Goal: Information Seeking & Learning: Understand process/instructions

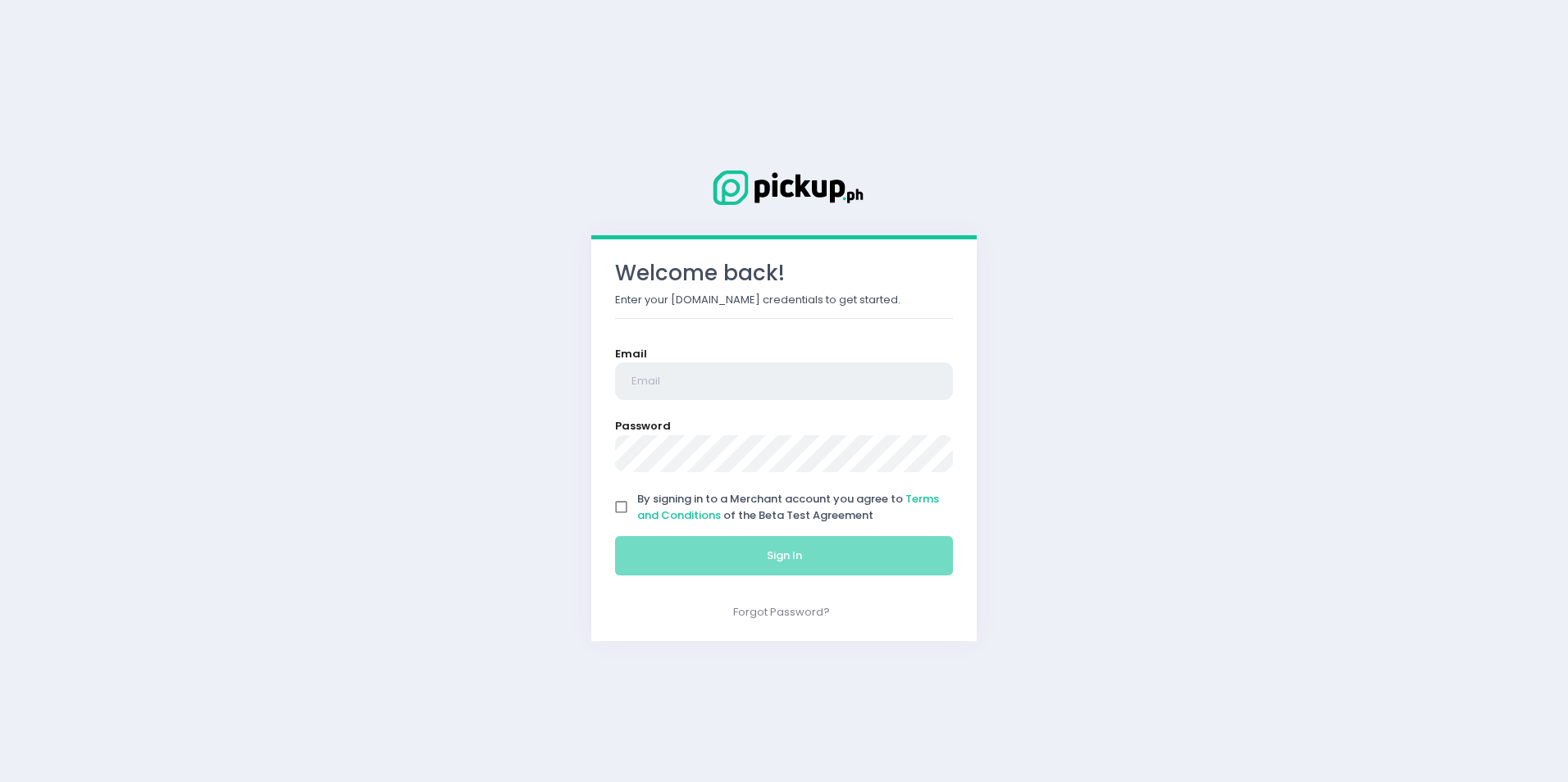
click at [675, 375] on input "email" at bounding box center [784, 382] width 338 height 38
paste input "[EMAIL_ADDRESS][DOMAIN_NAME]"
type input "[EMAIL_ADDRESS][DOMAIN_NAME]"
click at [619, 511] on input "By signing in to a Merchant account you agree to Terms and Conditions of the Be…" at bounding box center [622, 507] width 31 height 31
checkbox input "true"
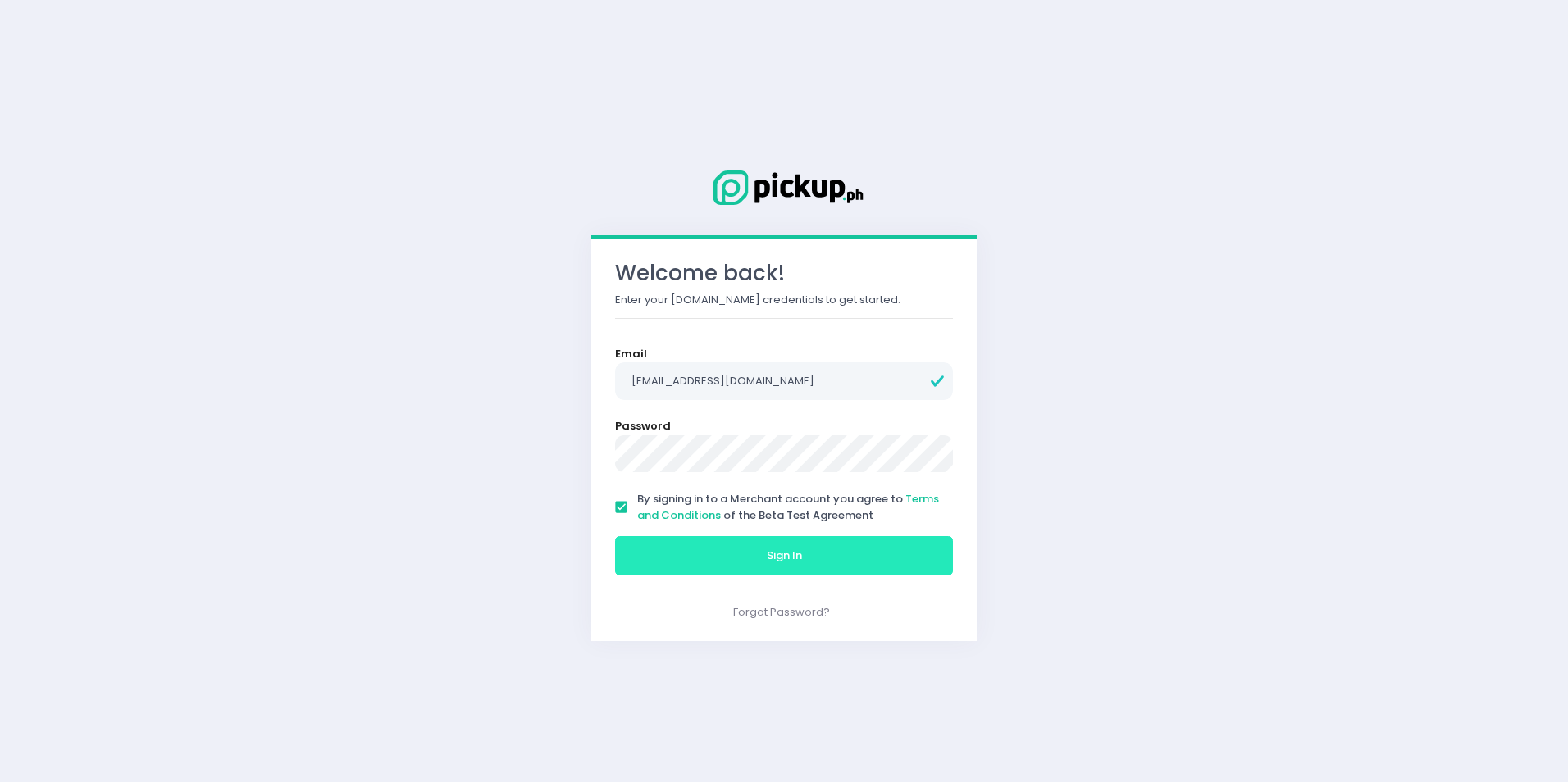
click at [722, 562] on button "Sign In" at bounding box center [784, 556] width 338 height 39
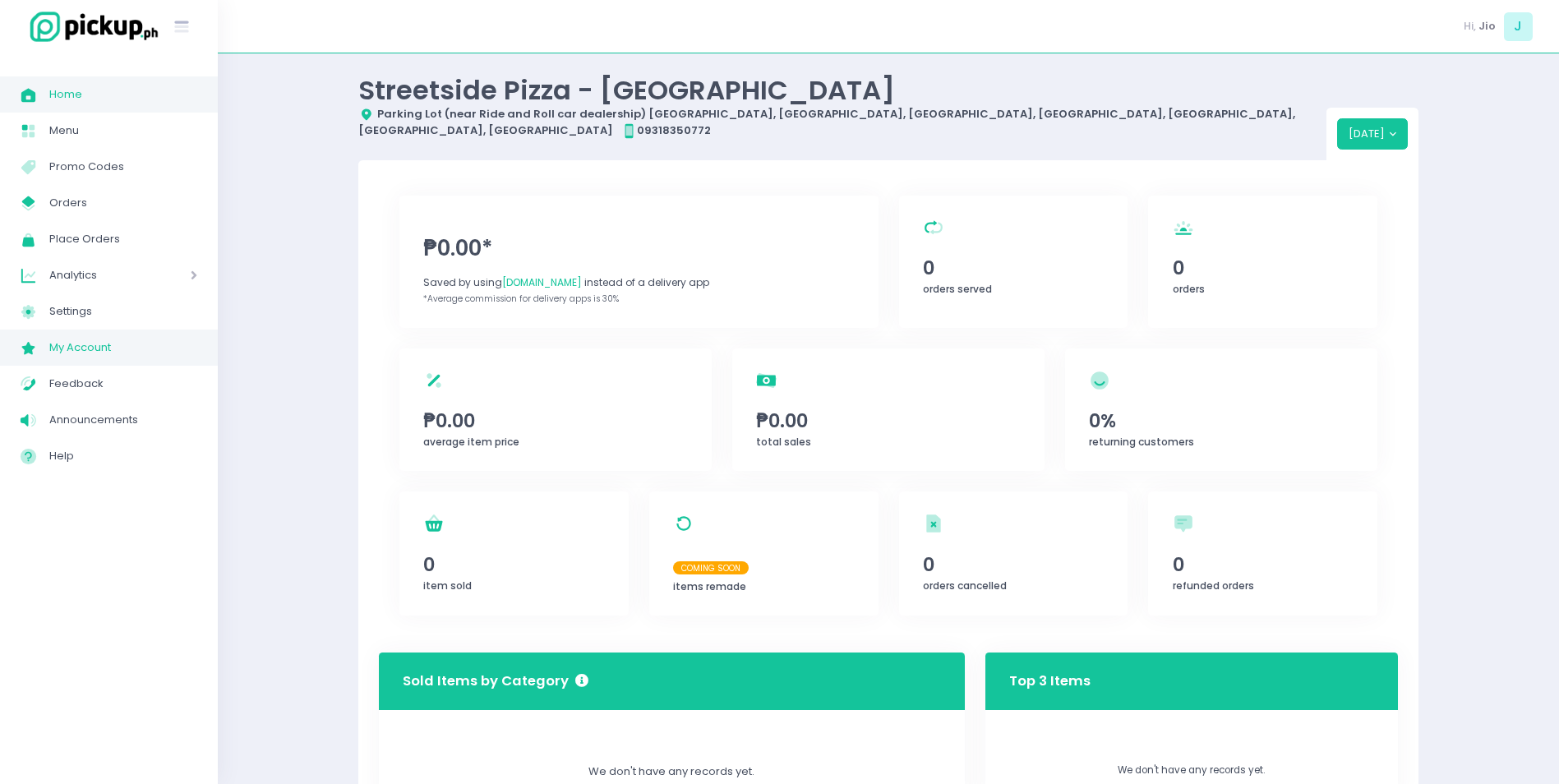
click at [87, 352] on span "My Account" at bounding box center [123, 348] width 148 height 21
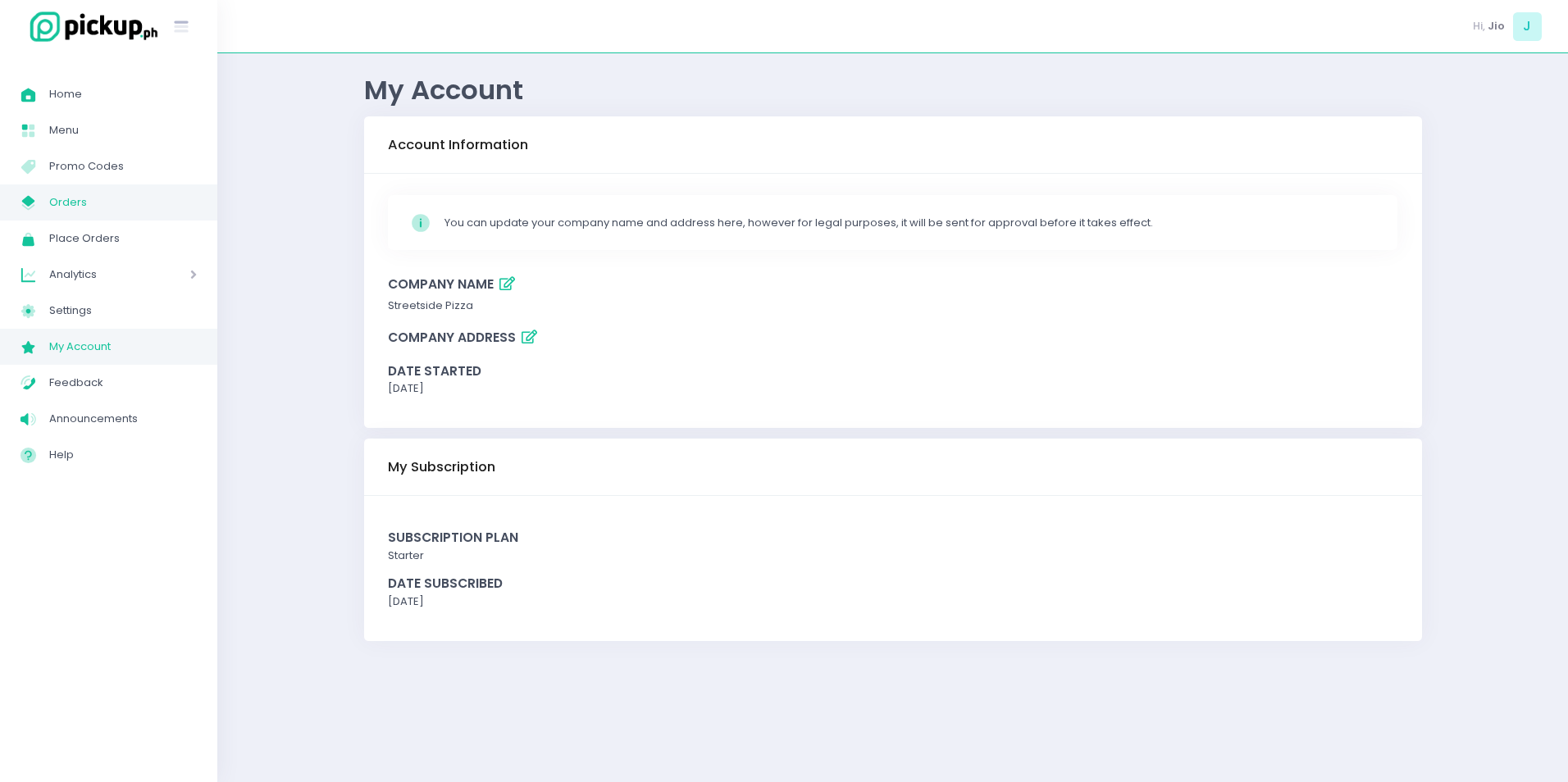
click at [67, 202] on span "Orders" at bounding box center [123, 202] width 147 height 21
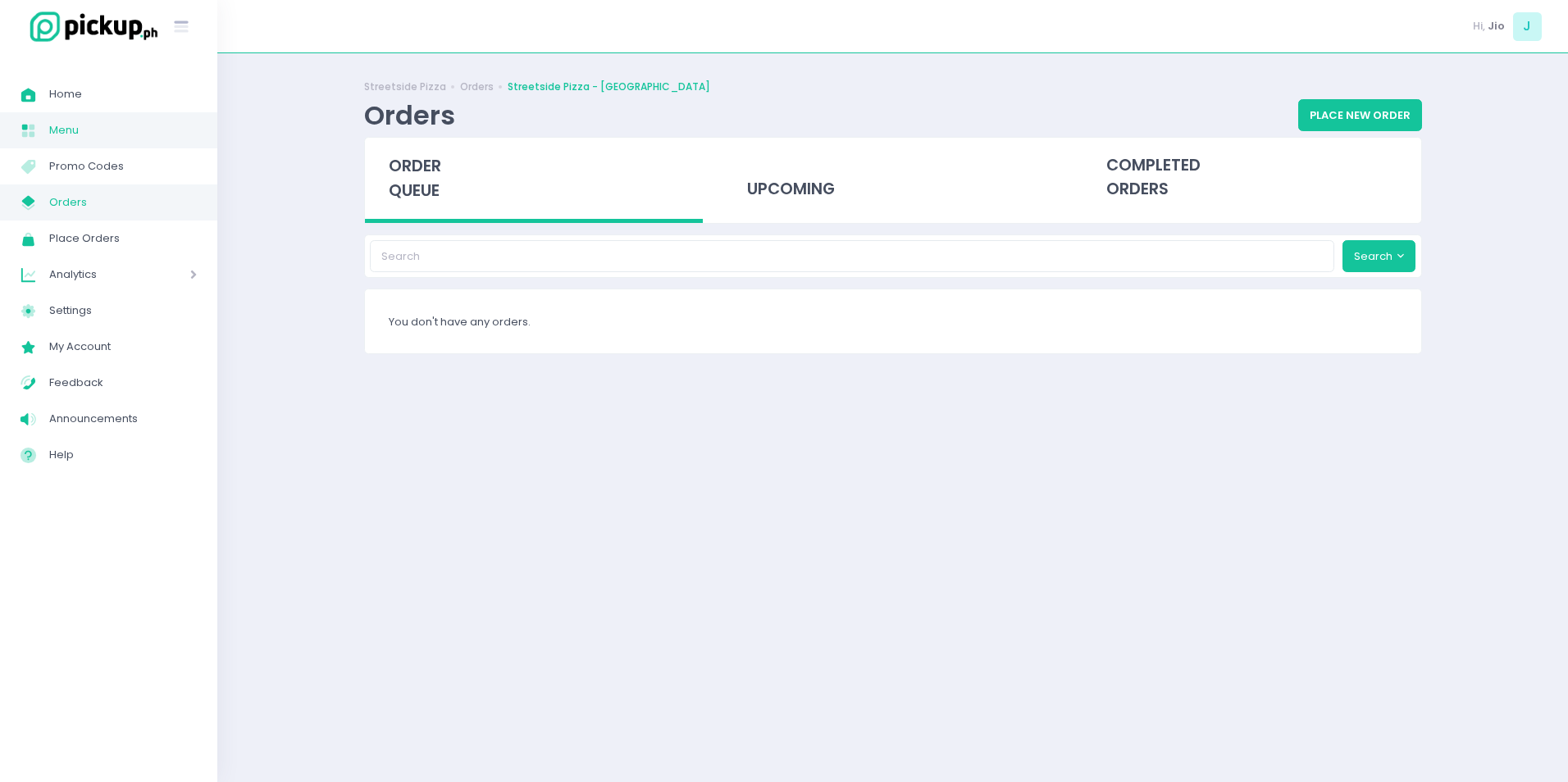
click at [52, 127] on span "Menu" at bounding box center [123, 131] width 147 height 21
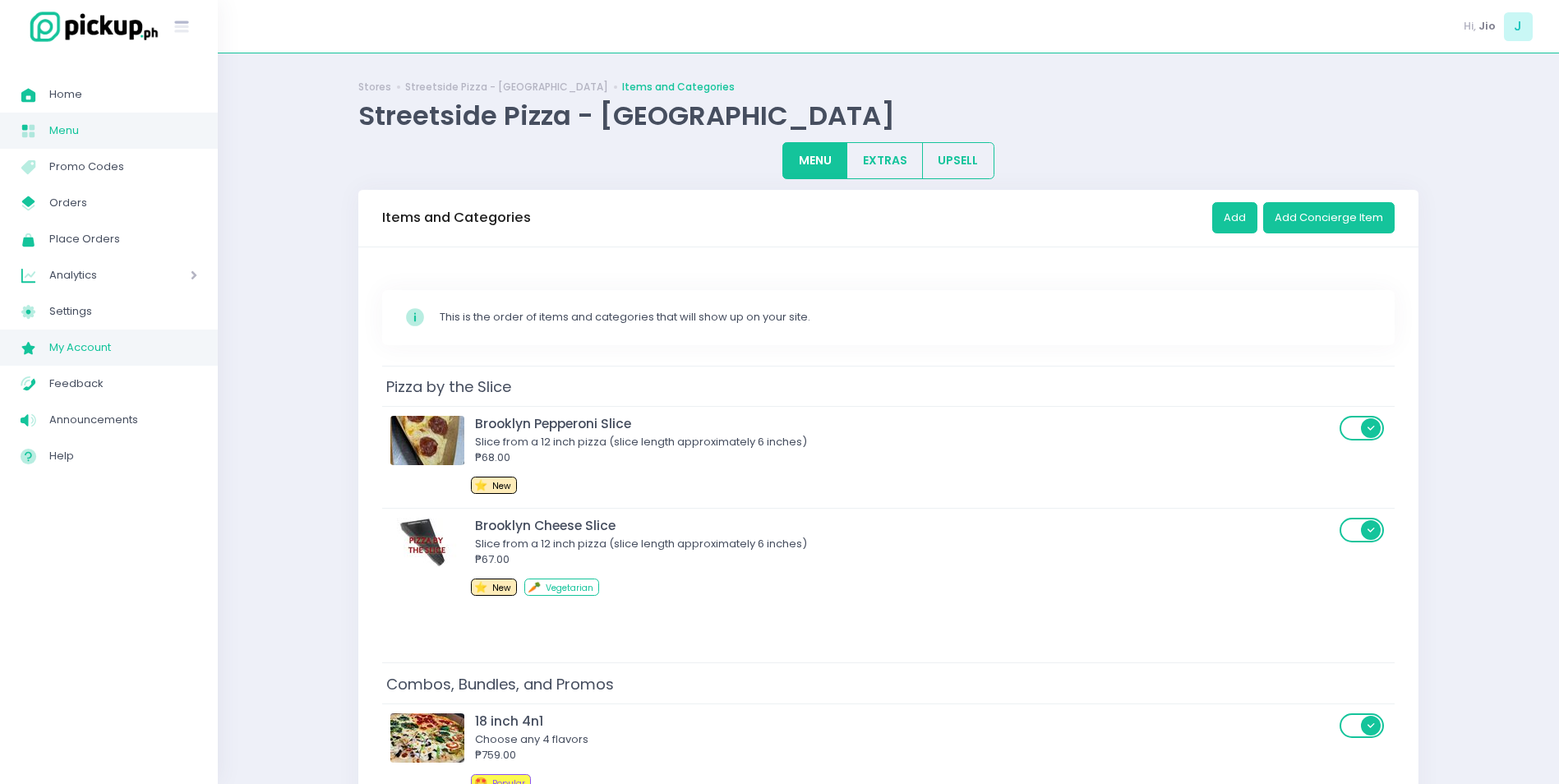
click at [92, 347] on span "My Account" at bounding box center [123, 348] width 148 height 21
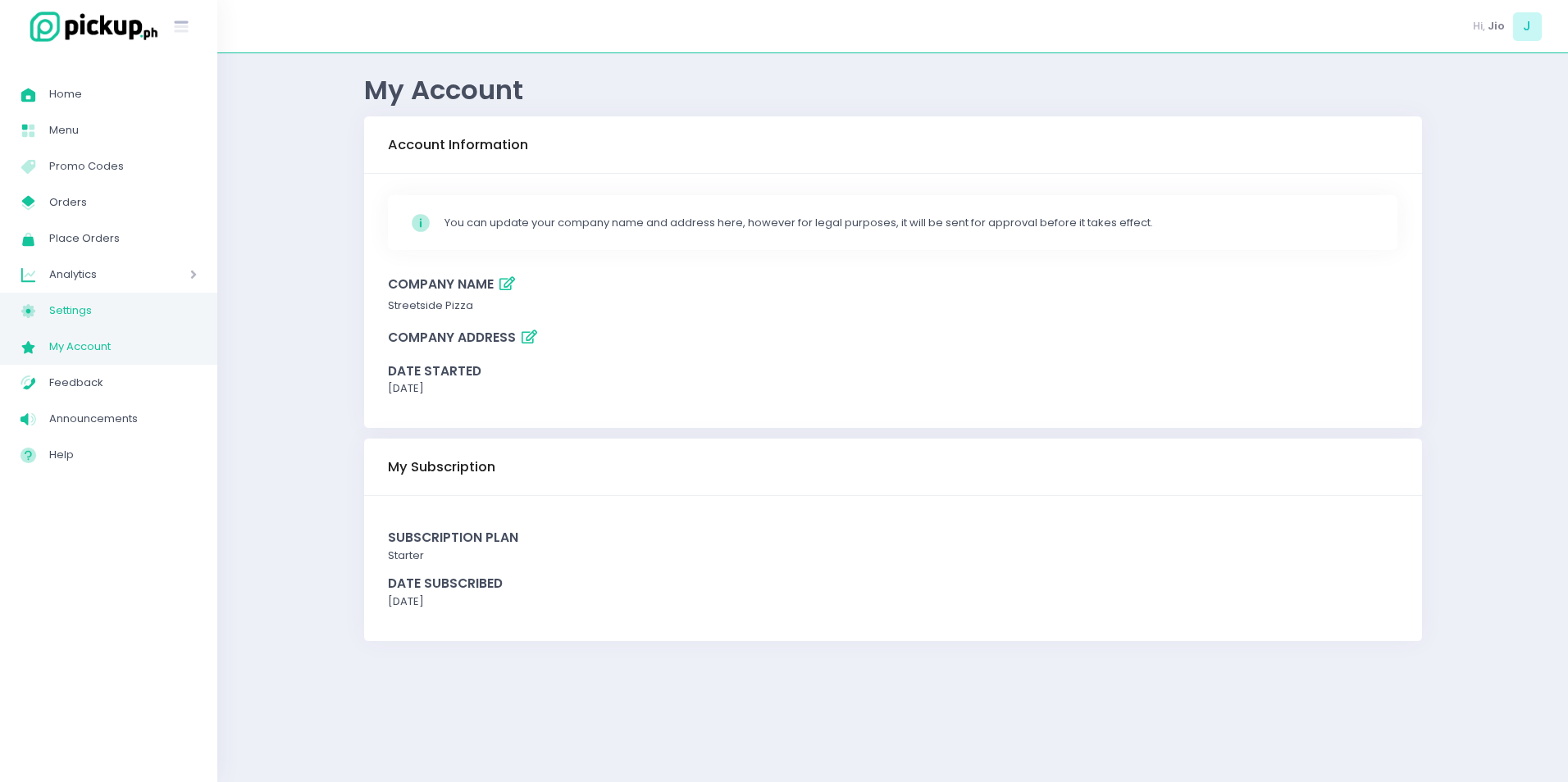
click at [75, 306] on span "Settings" at bounding box center [123, 311] width 147 height 21
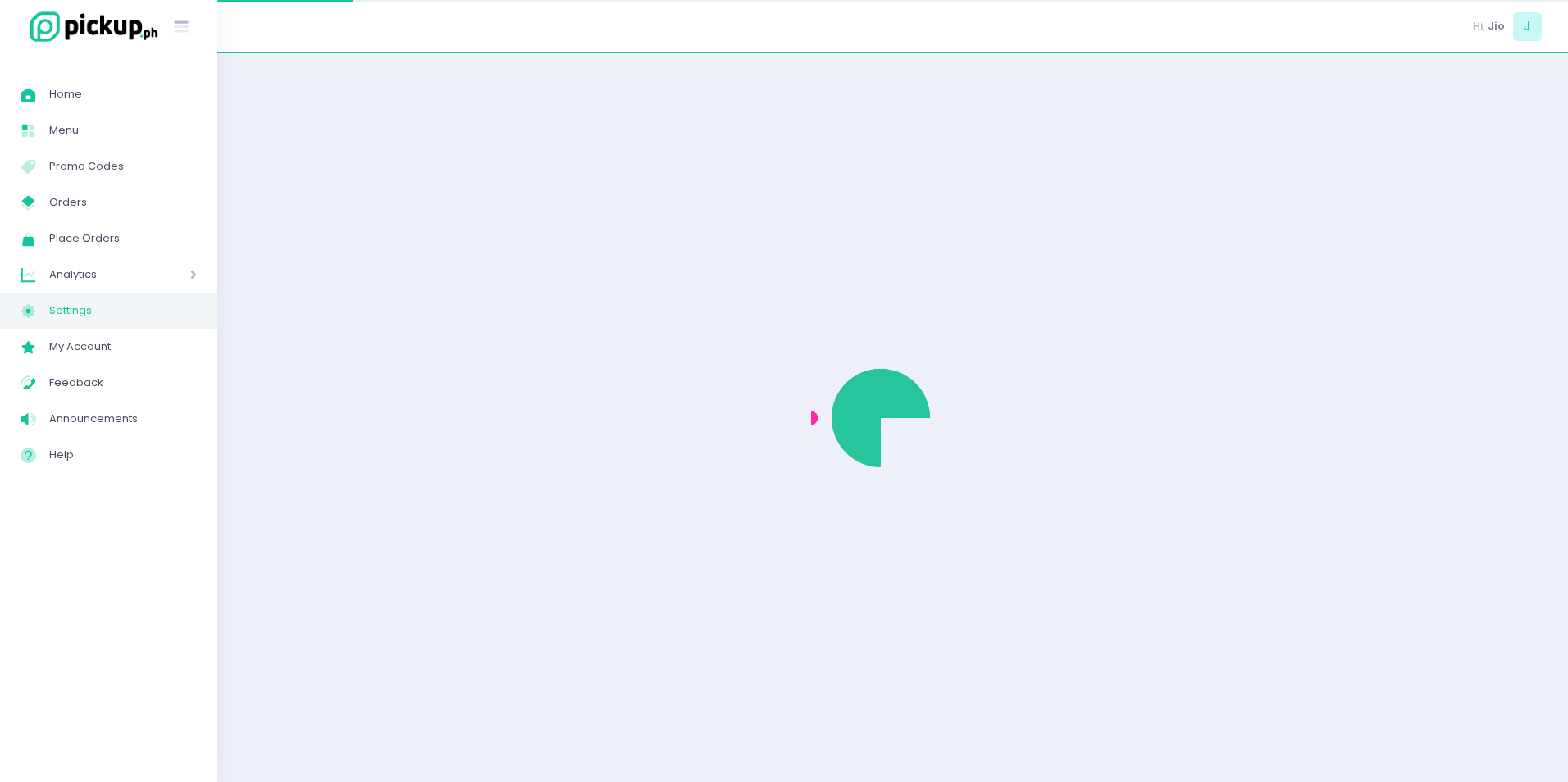
select select "active"
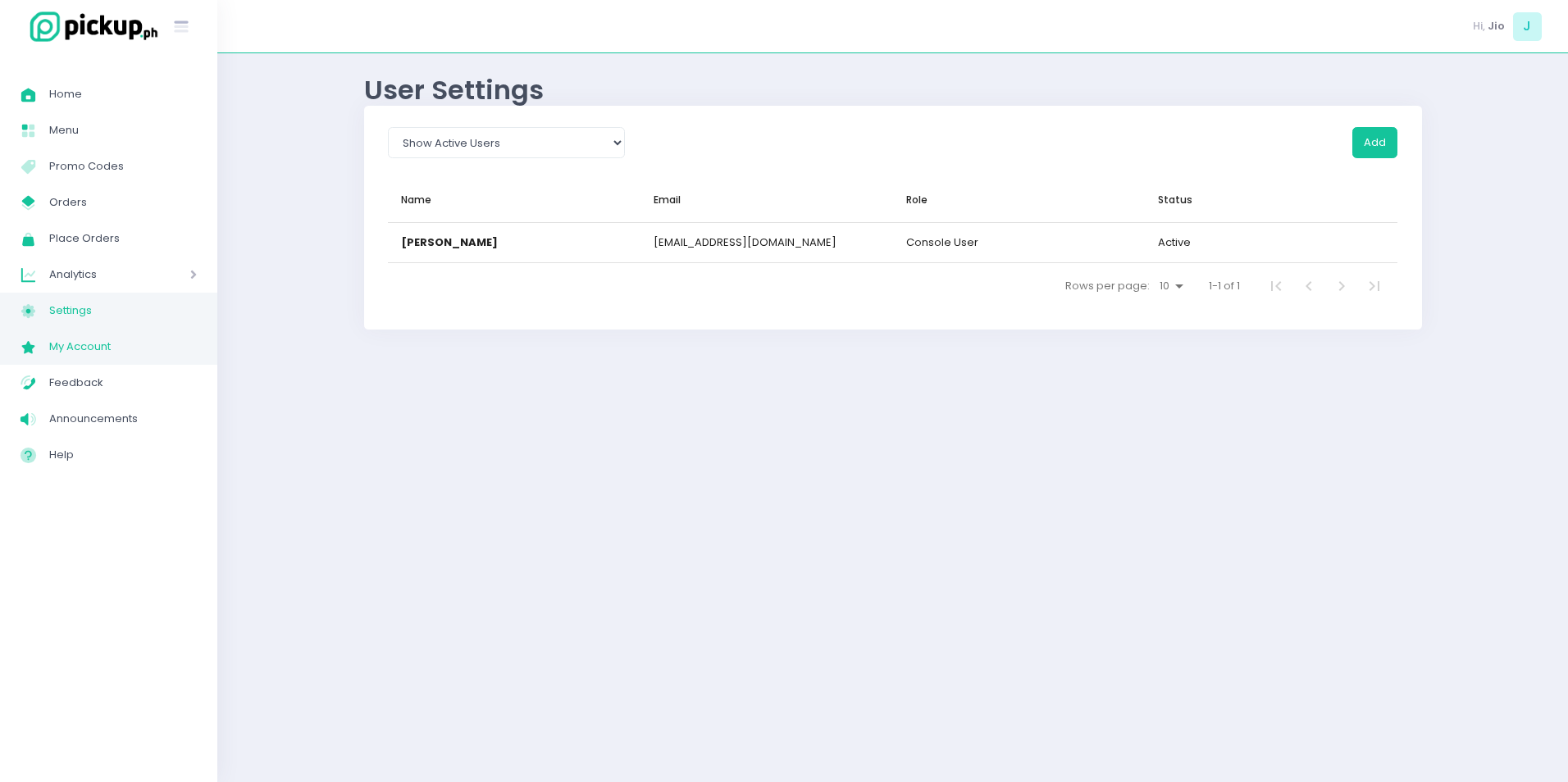
click at [92, 348] on span "My Account" at bounding box center [123, 347] width 147 height 21
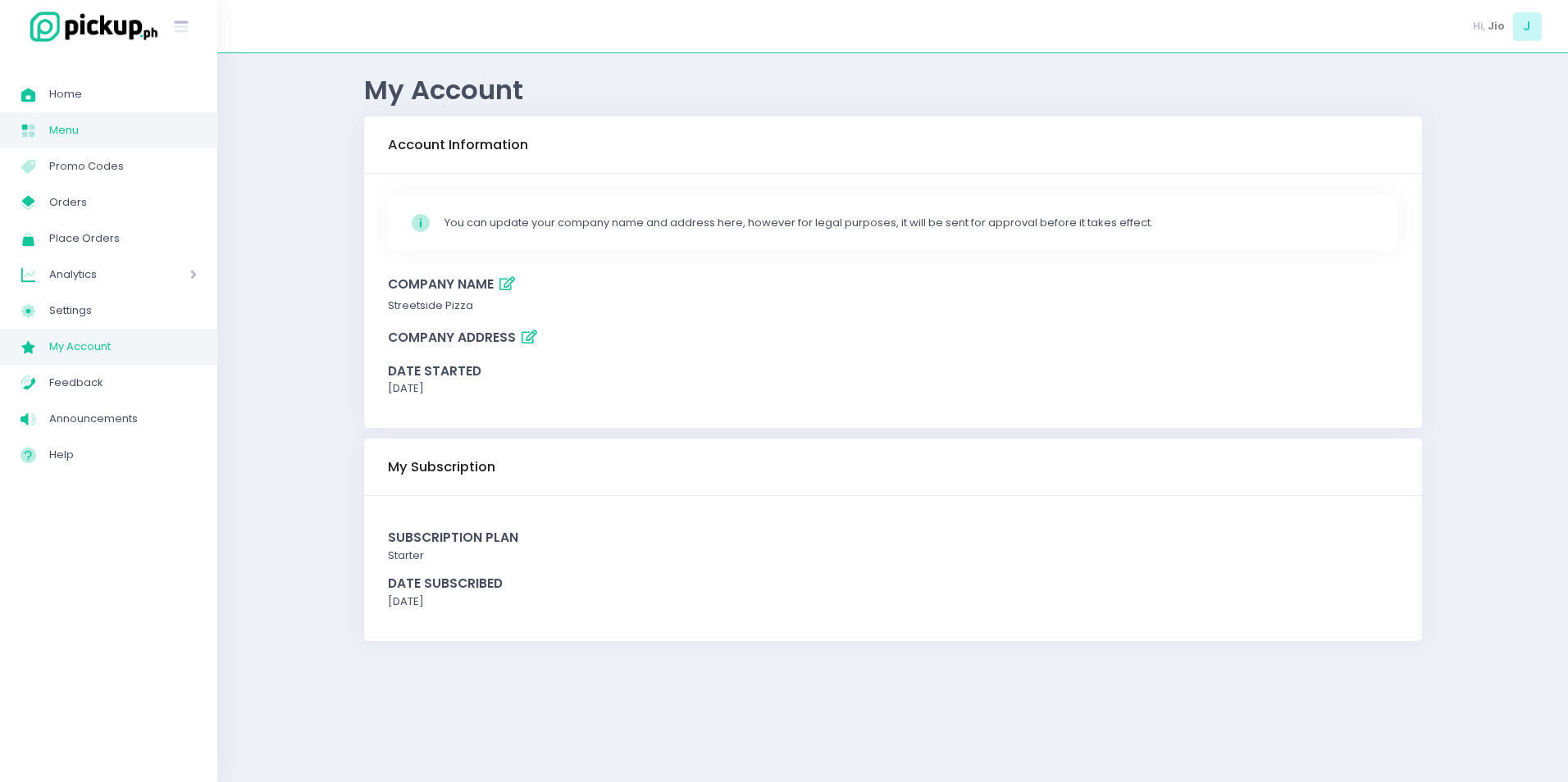
click at [79, 130] on span "Menu" at bounding box center [123, 131] width 147 height 21
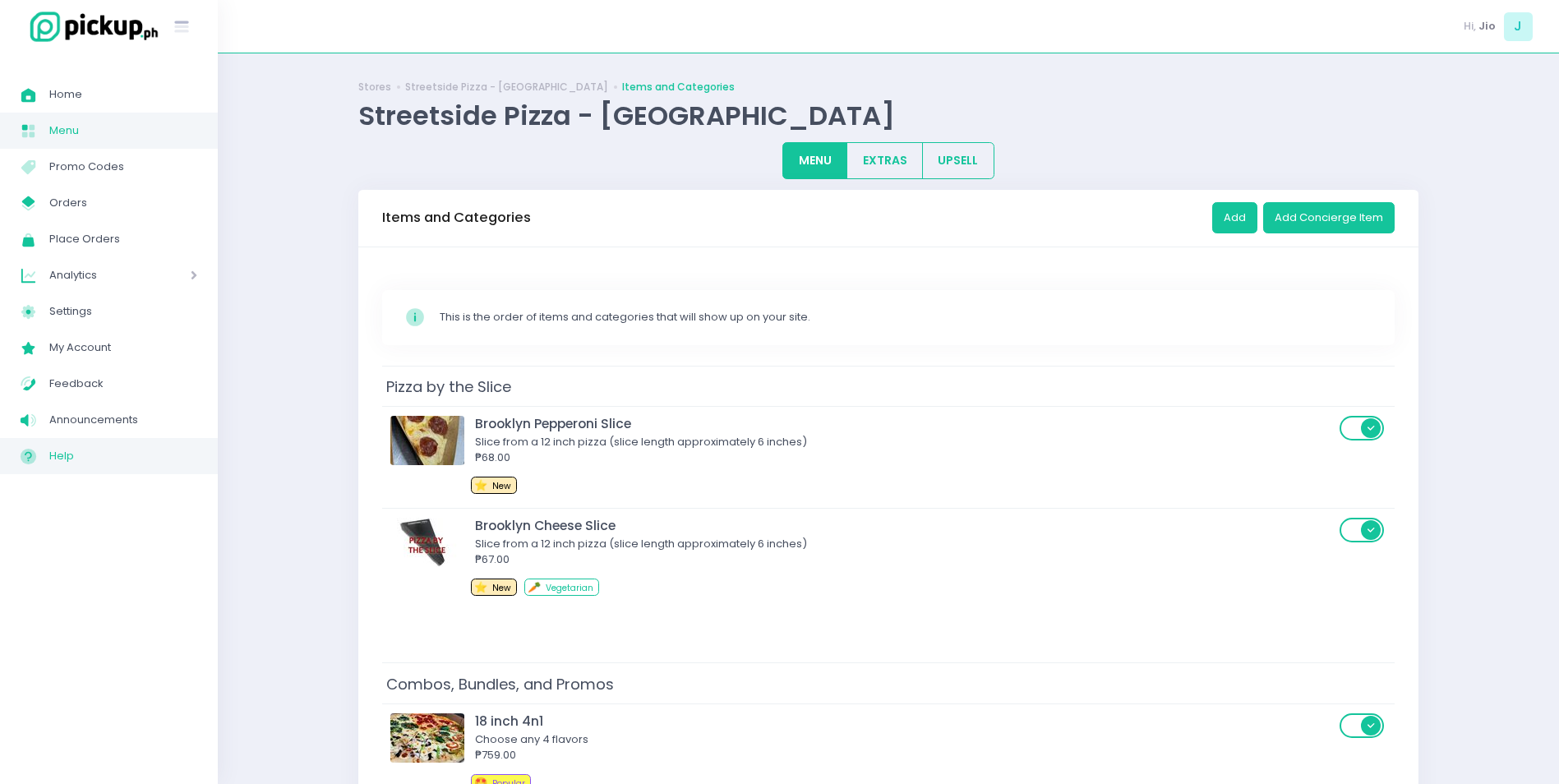
click at [96, 454] on span "Help" at bounding box center [123, 456] width 148 height 21
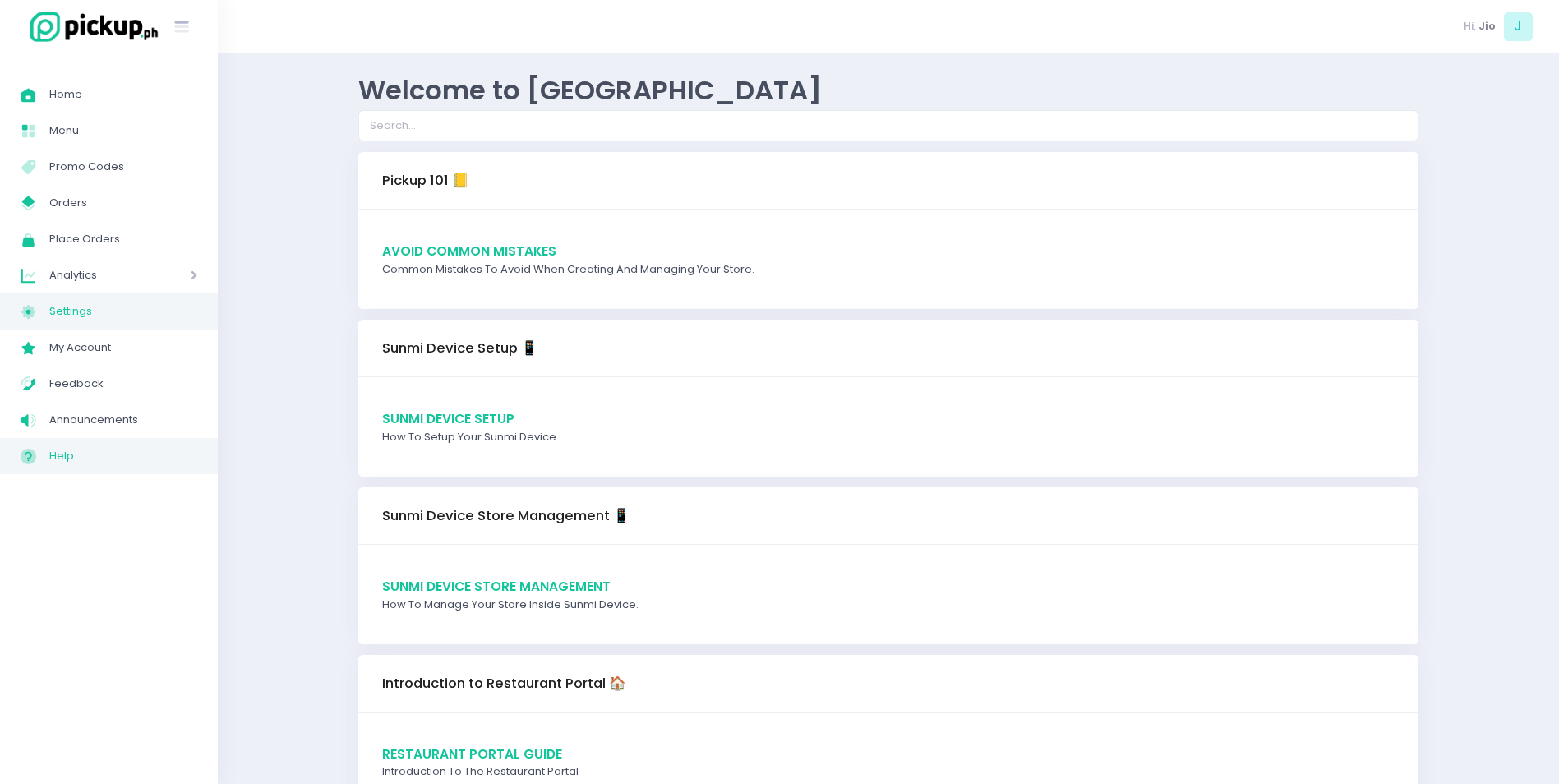
click at [101, 310] on span "Settings" at bounding box center [123, 312] width 148 height 21
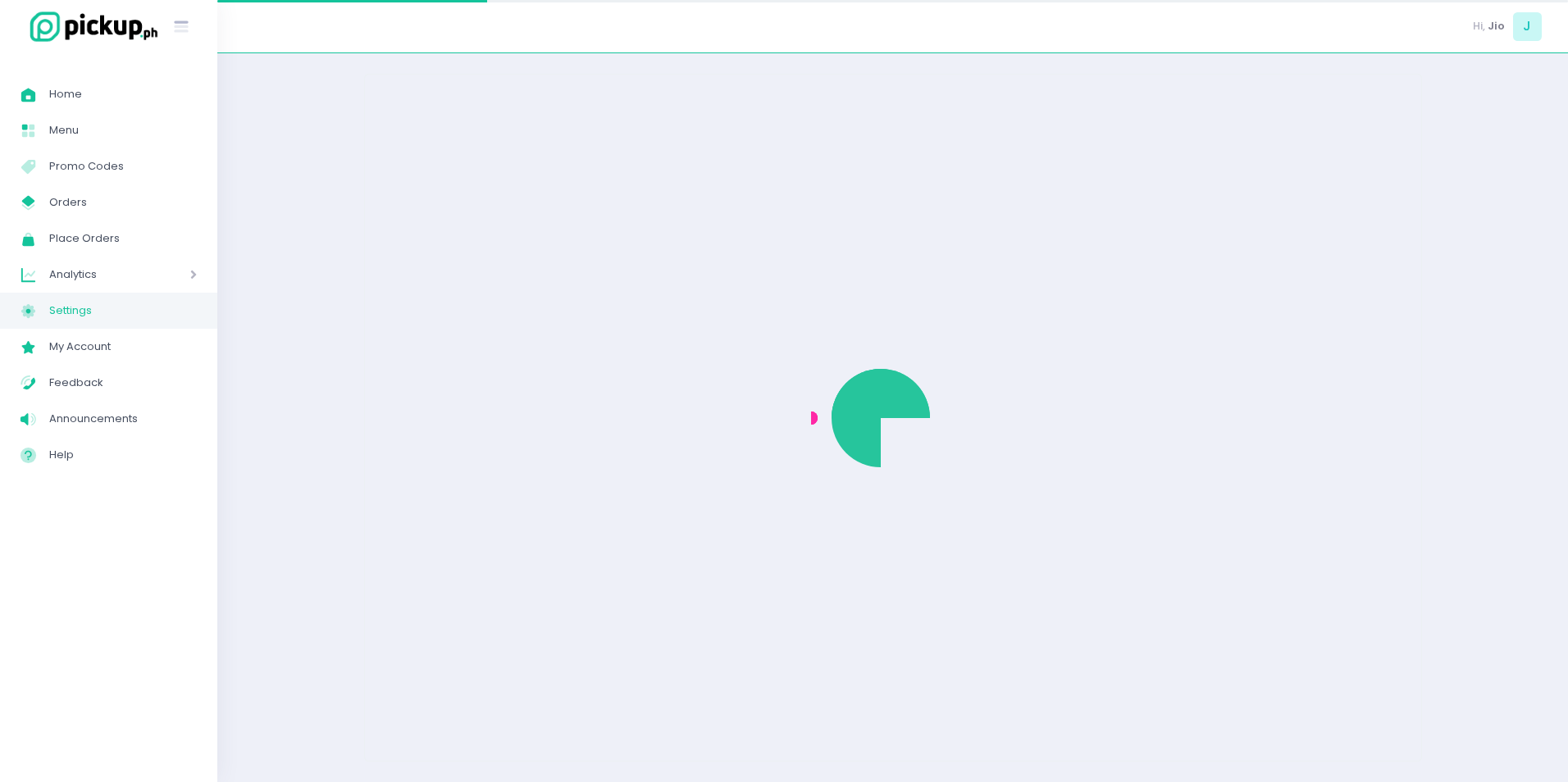
select select "active"
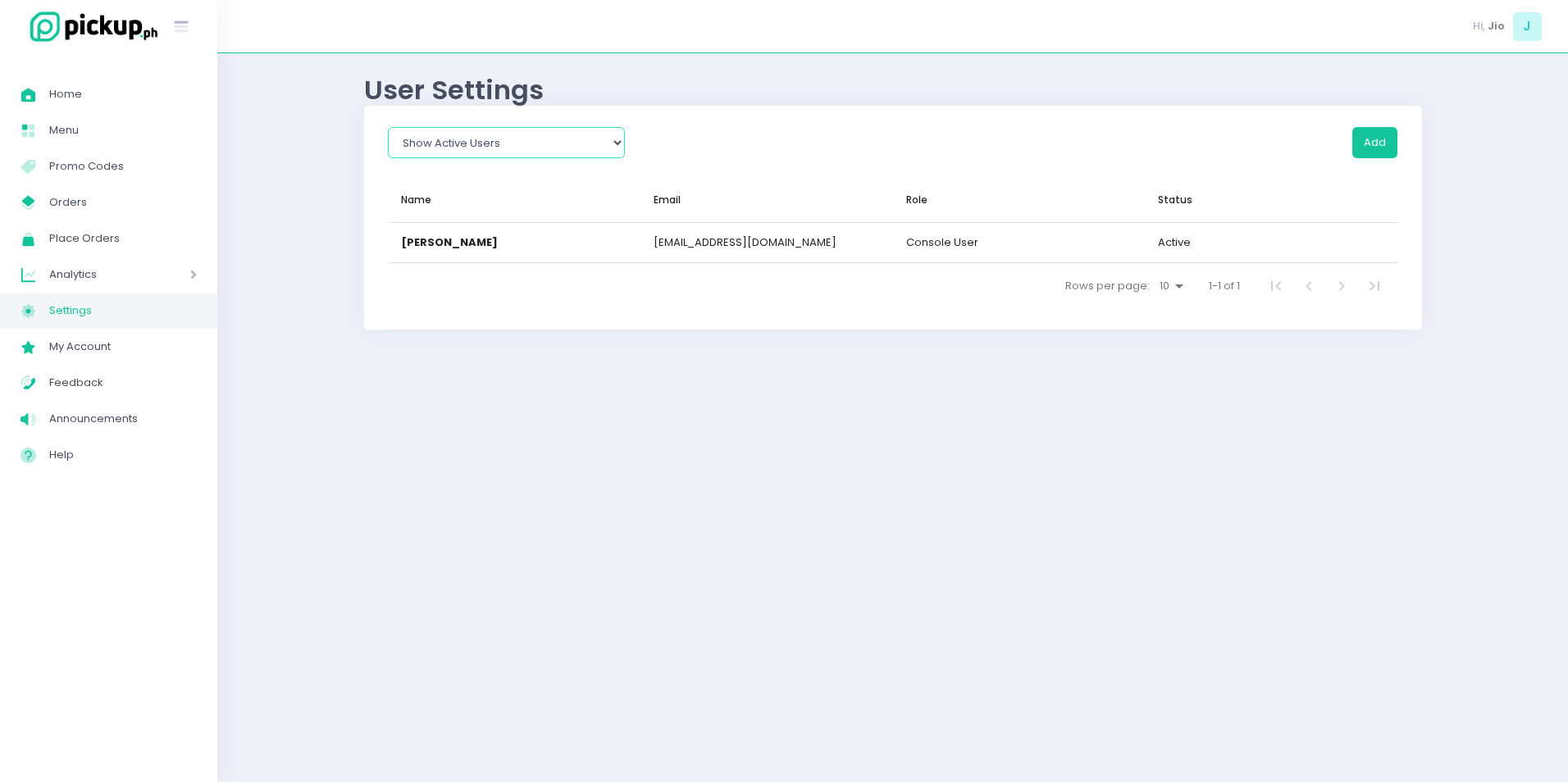
click at [540, 136] on select "Show All Show Active Users Show Inactive Users" at bounding box center [507, 143] width 237 height 31
click at [539, 138] on select "Show All Show Active Users Show Inactive Users" at bounding box center [507, 143] width 237 height 31
click at [183, 26] on icon at bounding box center [181, 28] width 14 height 7
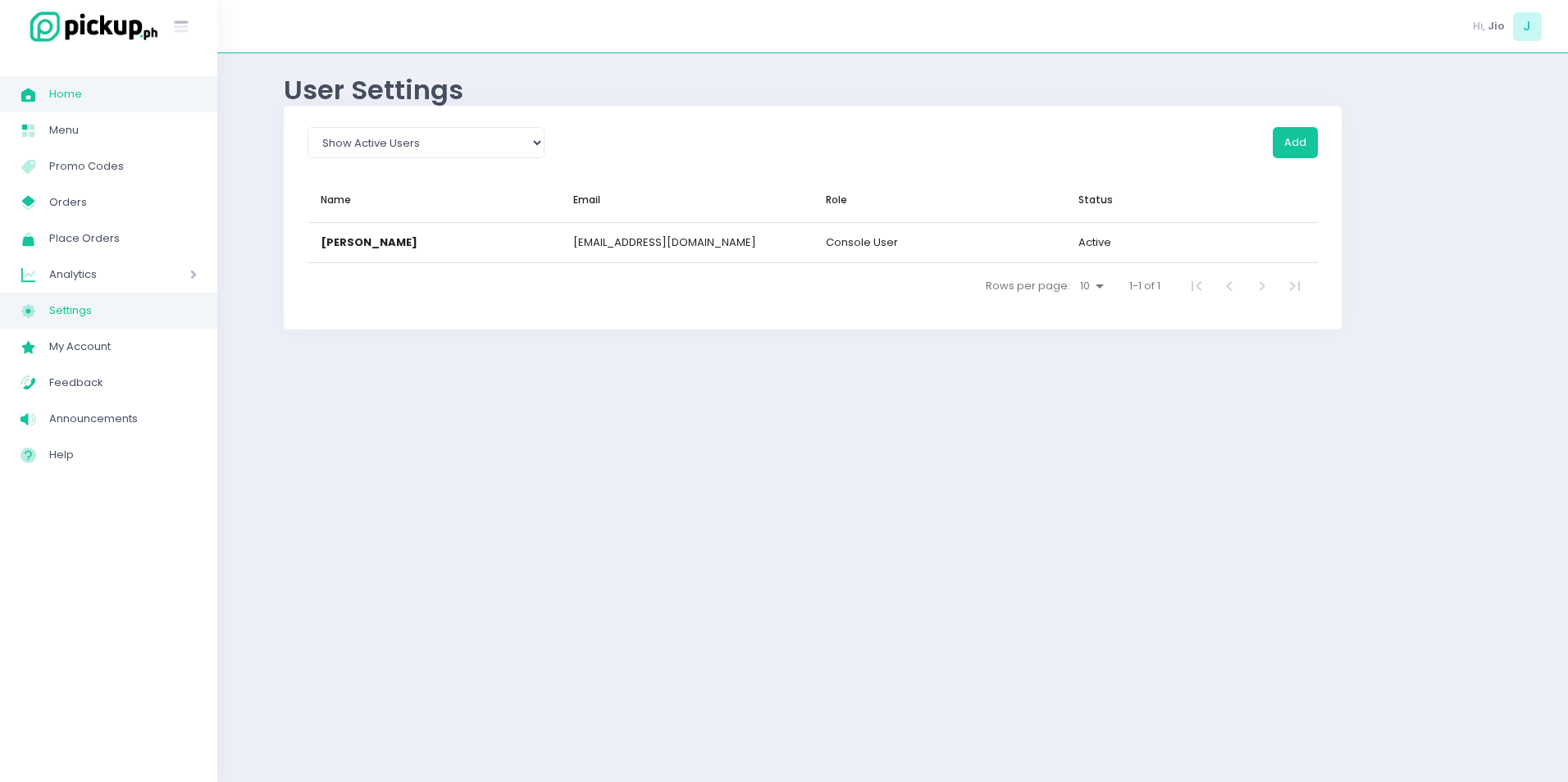
click at [25, 95] on icon at bounding box center [28, 95] width 14 height 14
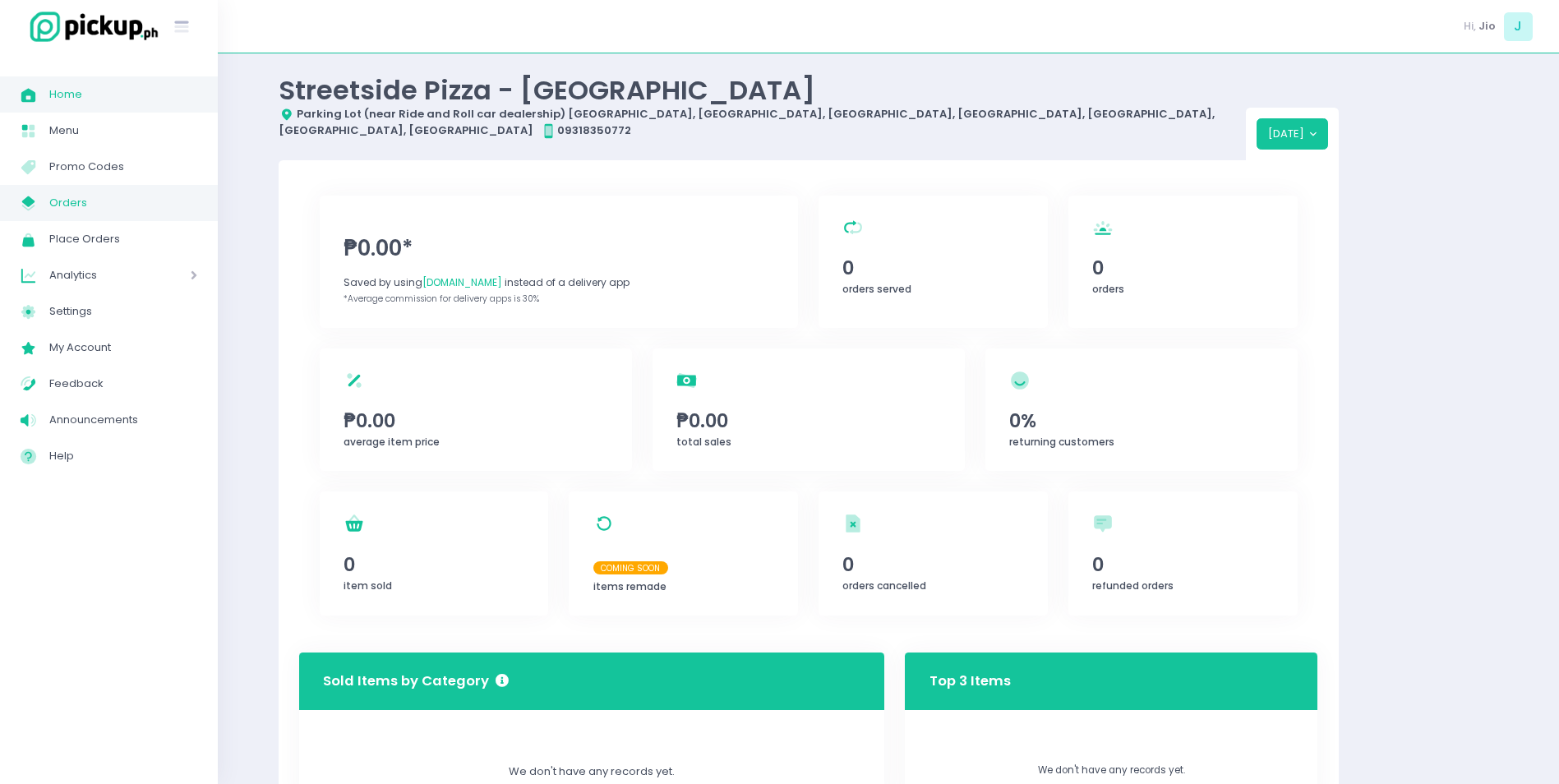
click at [24, 204] on icon "My Store Created with Sketch." at bounding box center [28, 203] width 19 height 19
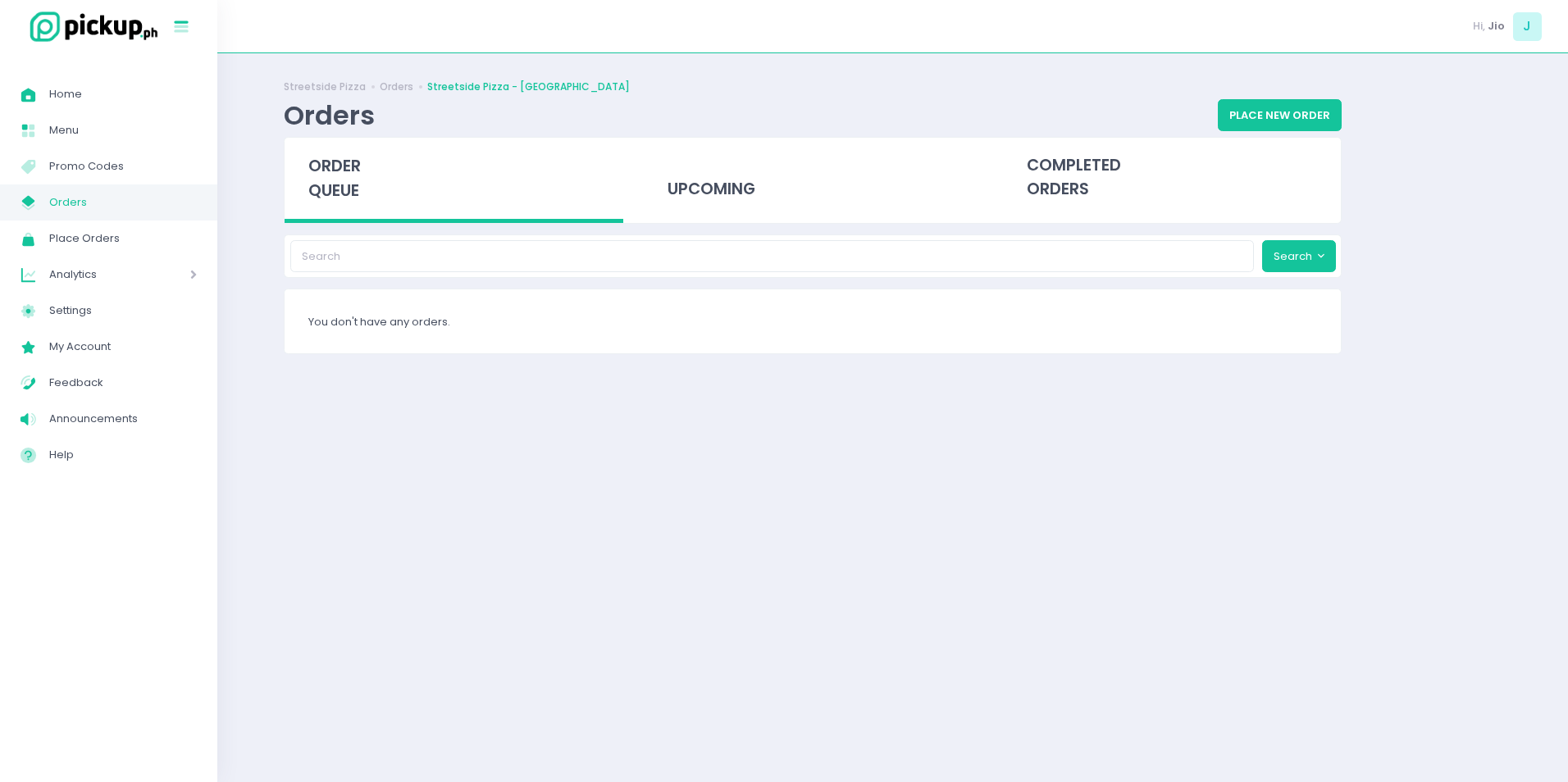
click at [188, 23] on icon "Stockholm-icons / Text / Menu Created with Sketch." at bounding box center [181, 27] width 21 height 21
click at [35, 26] on img at bounding box center [90, 26] width 139 height 35
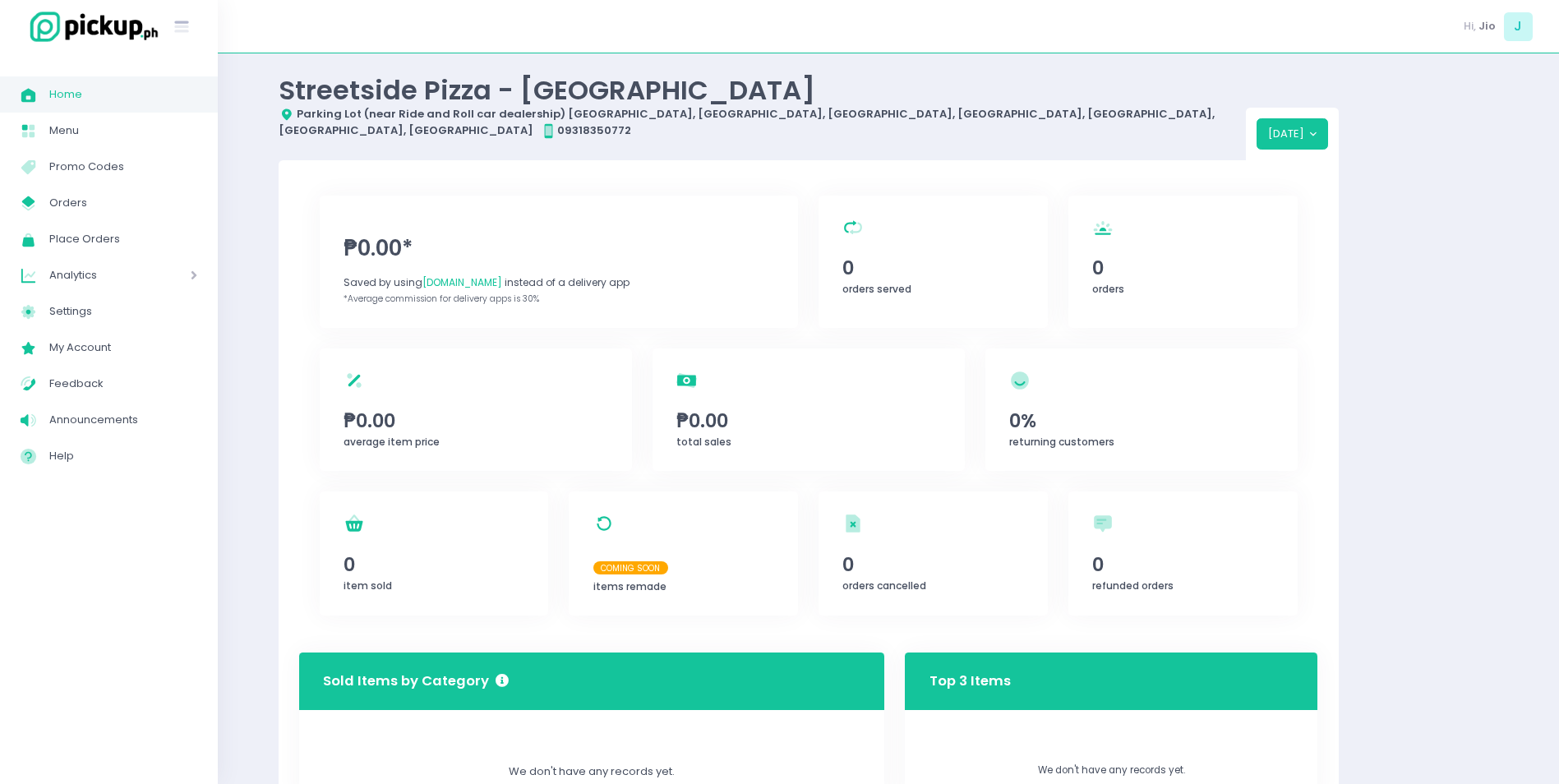
drag, startPoint x: 12, startPoint y: 54, endPoint x: 606, endPoint y: 233, distance: 620.4
click at [606, 233] on span "₱0.00*" at bounding box center [559, 248] width 430 height 32
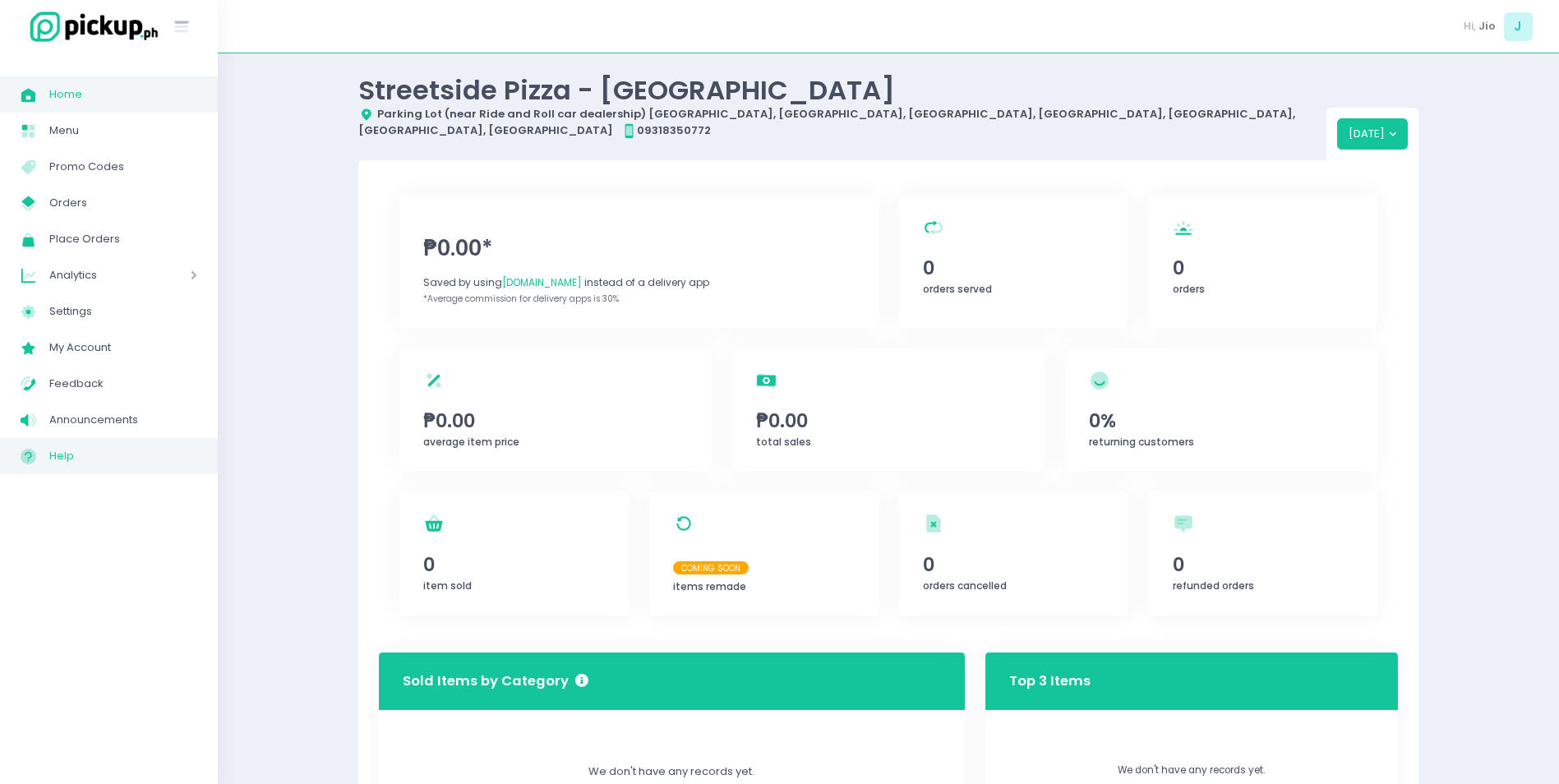
click at [56, 458] on span "Help" at bounding box center [123, 456] width 148 height 21
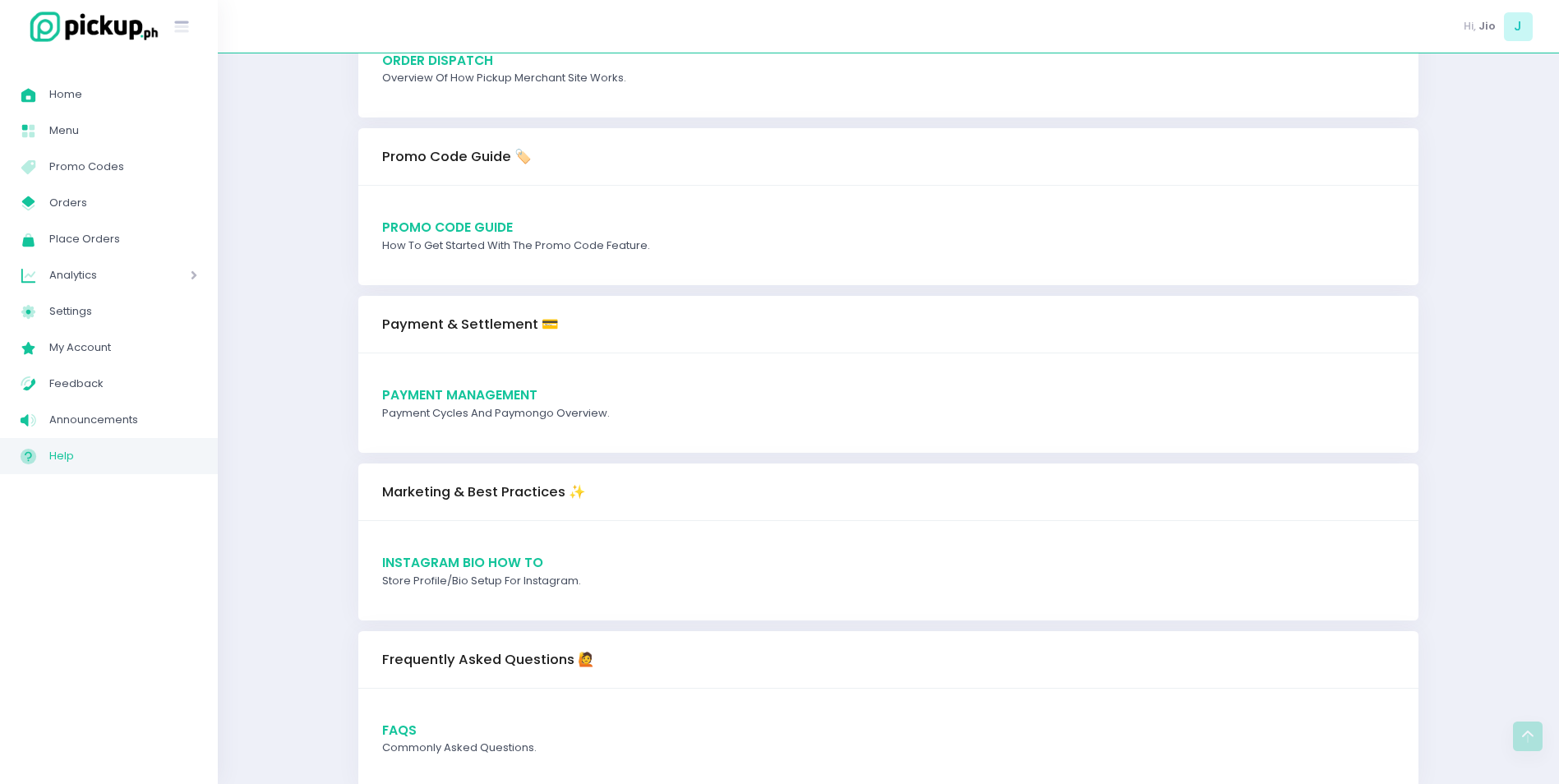
scroll to position [1567, 0]
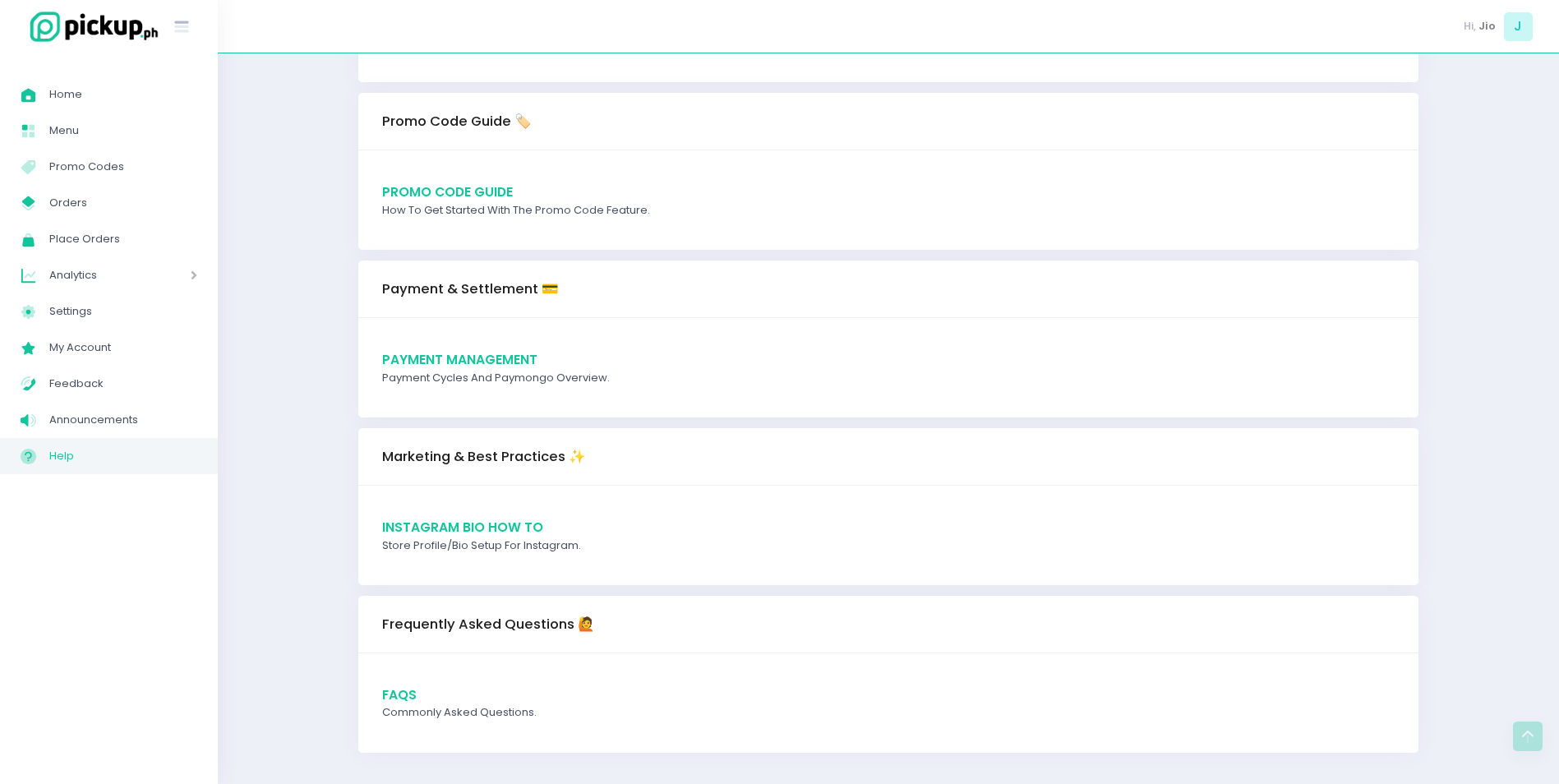
click at [406, 696] on span "FAQs" at bounding box center [400, 694] width 35 height 17
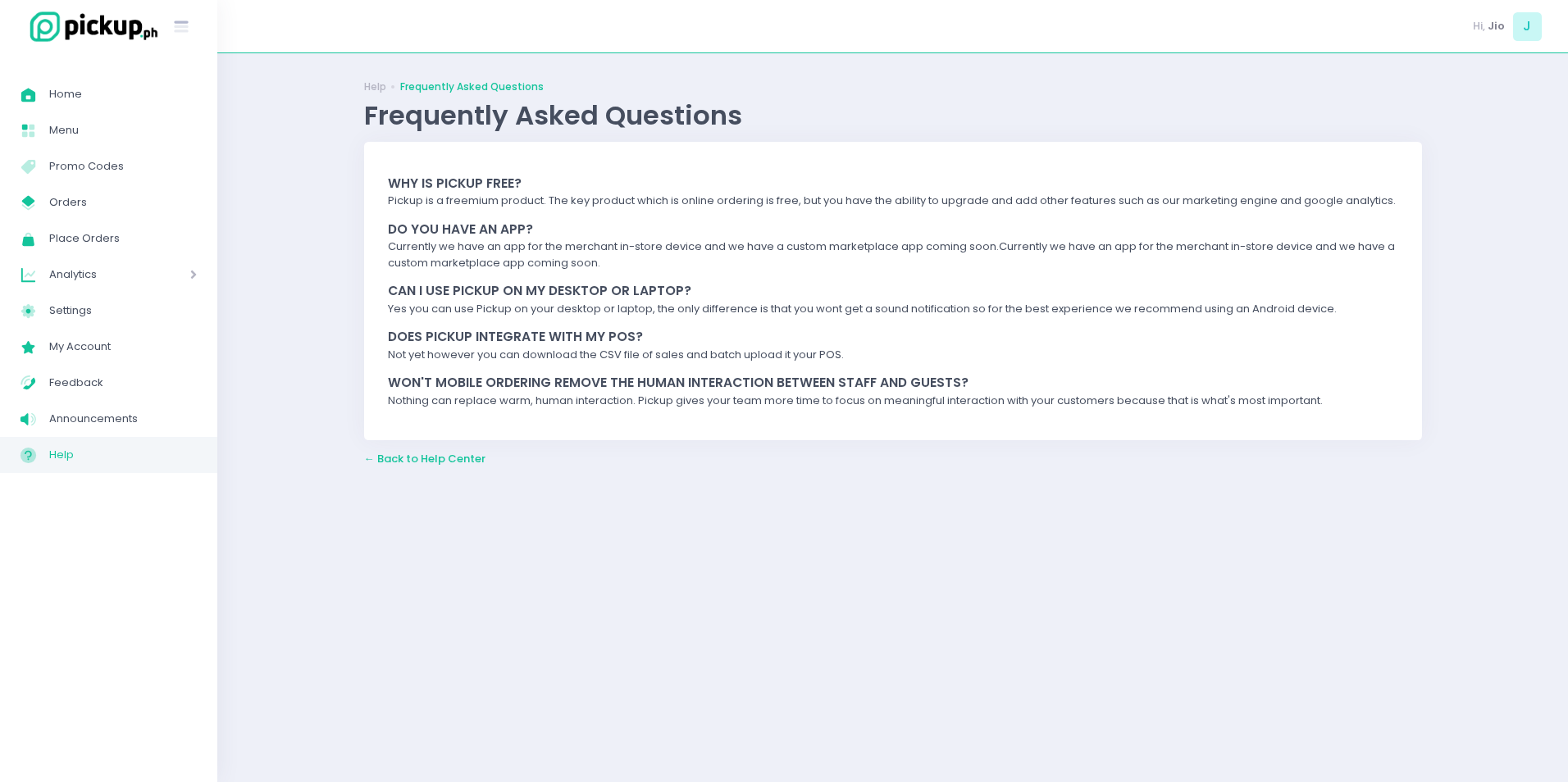
click at [438, 459] on span "← Back to Help Center" at bounding box center [425, 458] width 122 height 16
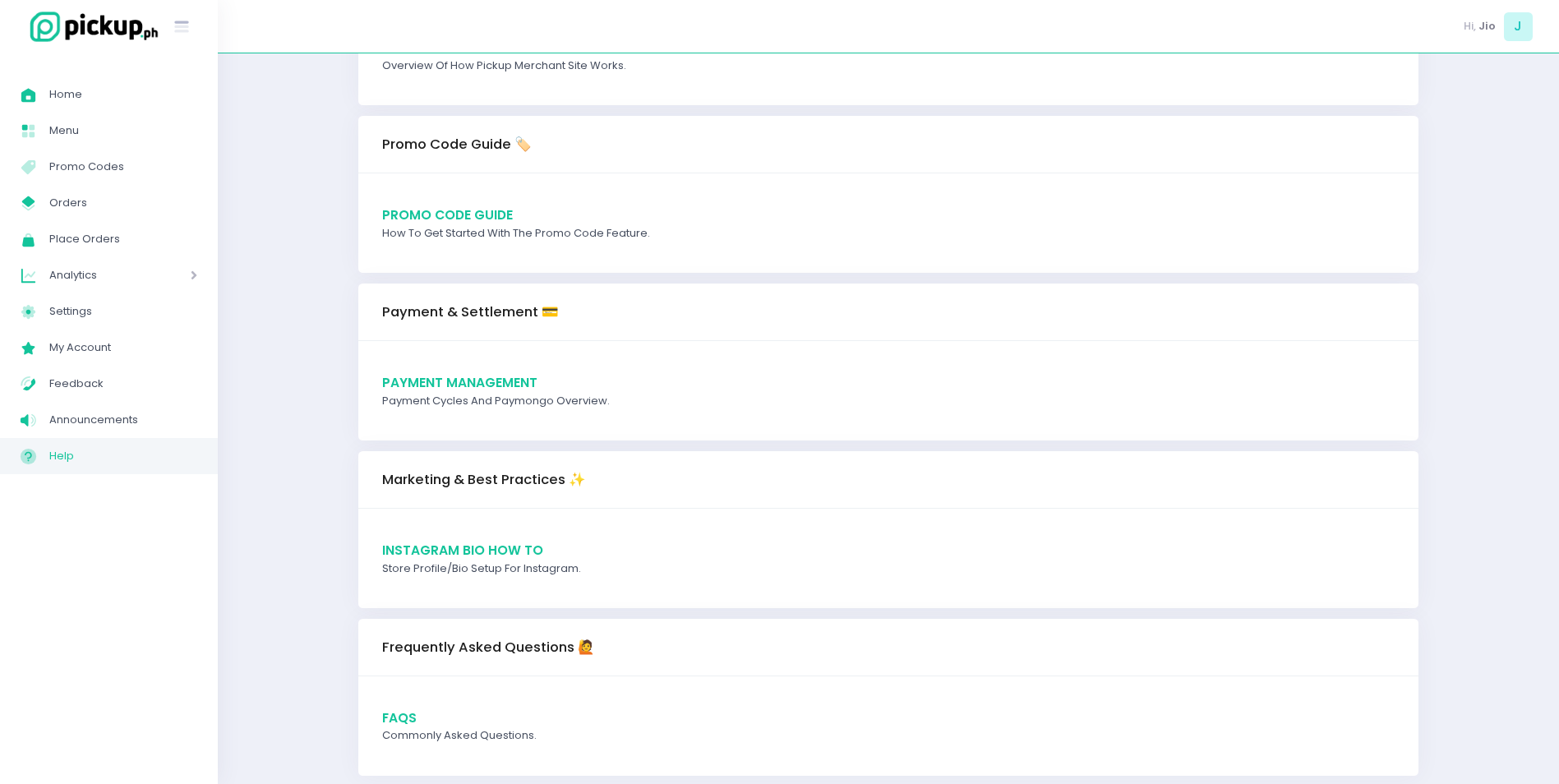
scroll to position [1567, 0]
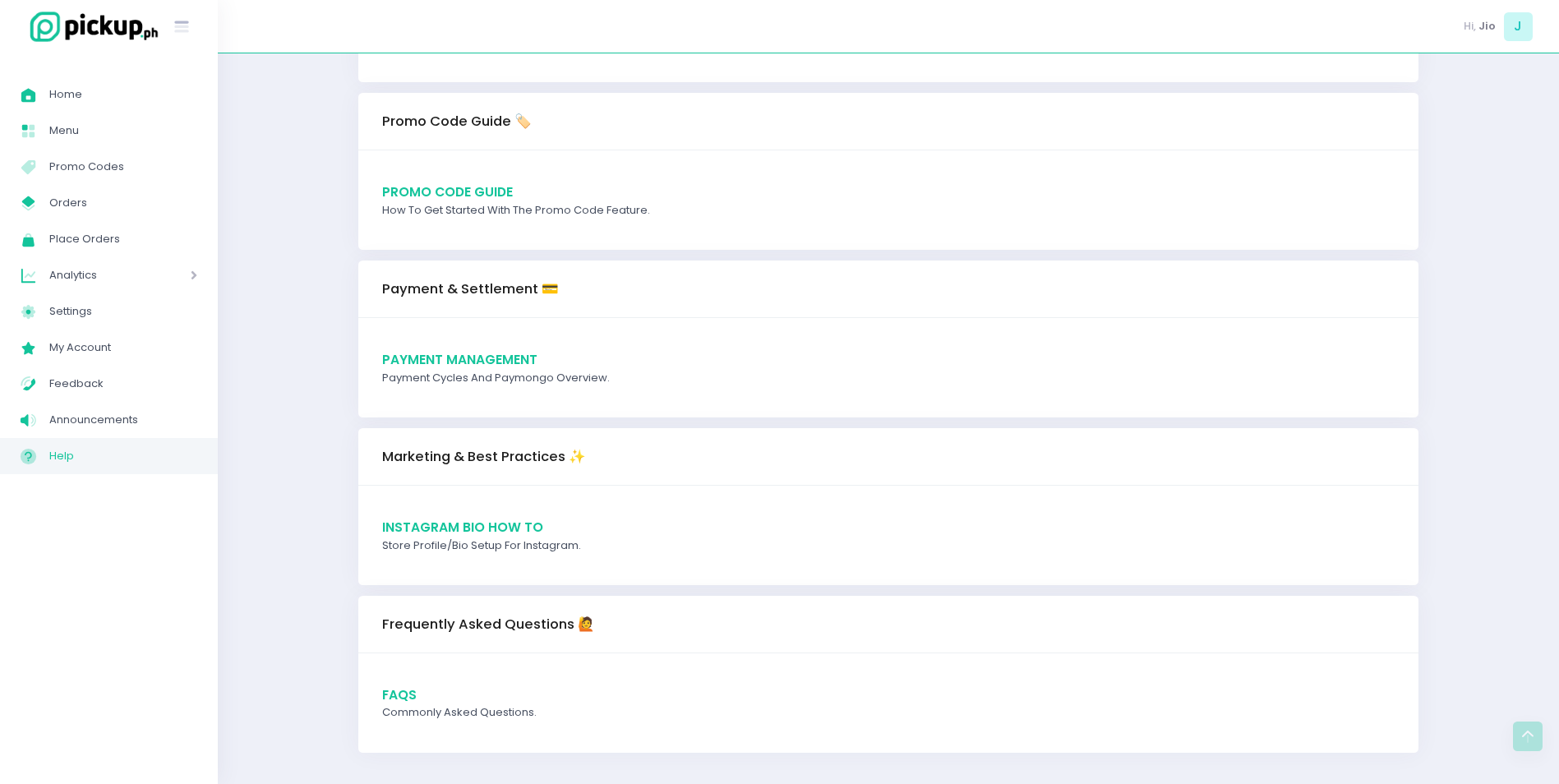
click at [495, 355] on span "Payment Management" at bounding box center [460, 359] width 155 height 17
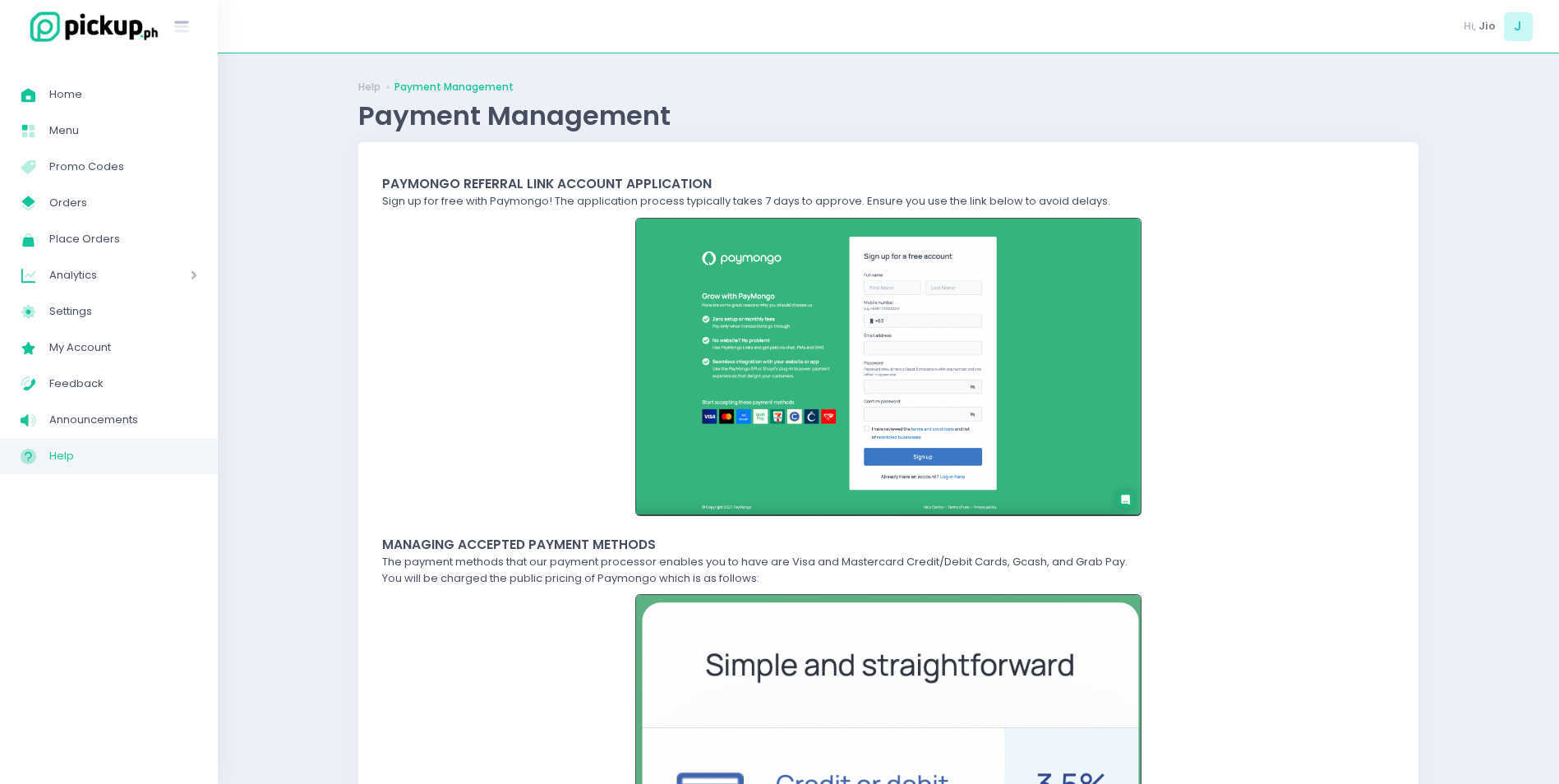
click at [534, 358] on div "Sign up for free with Paymongo! The application process typically takes 7 days …" at bounding box center [889, 354] width 1012 height 322
